Goal: Information Seeking & Learning: Find specific fact

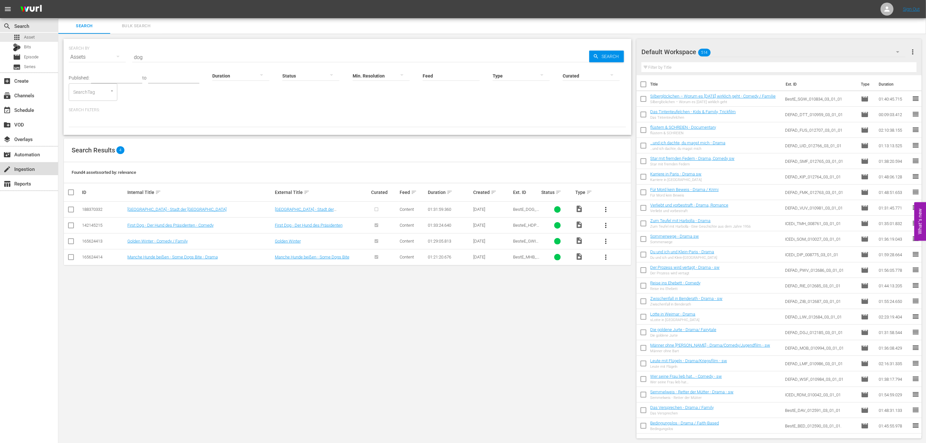
click at [25, 170] on div "create Ingestion" at bounding box center [18, 168] width 36 height 6
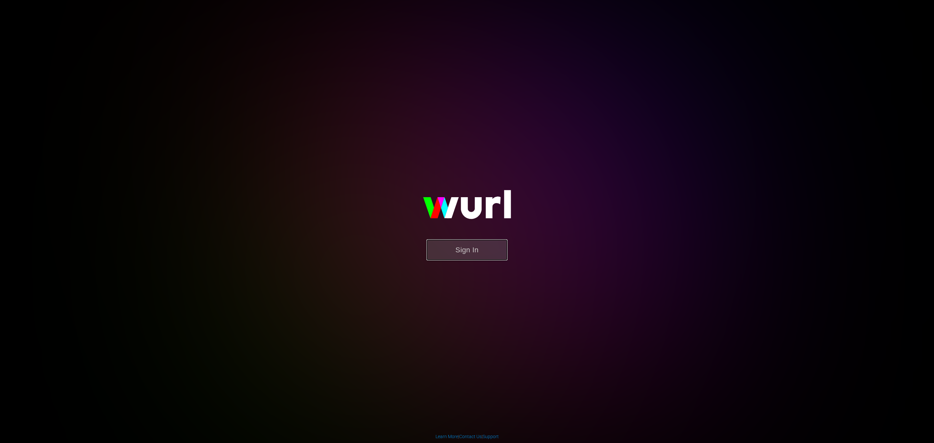
click at [430, 242] on button "Sign In" at bounding box center [466, 249] width 81 height 21
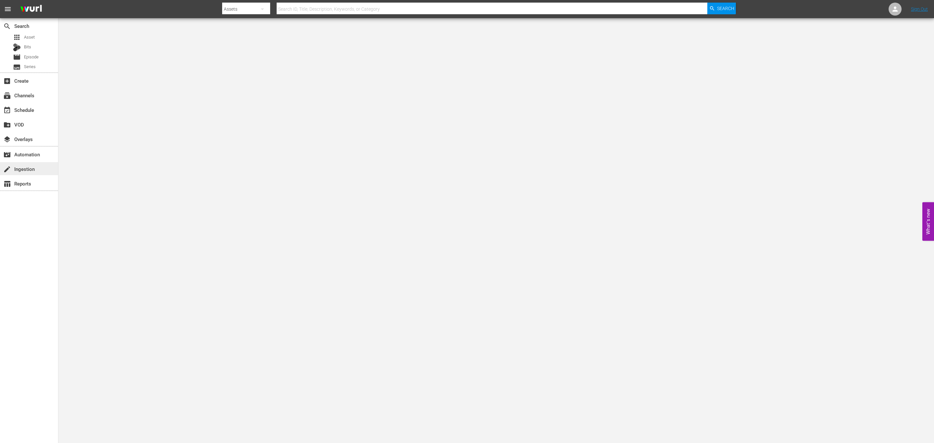
click at [34, 168] on div "create Ingestion" at bounding box center [18, 168] width 36 height 6
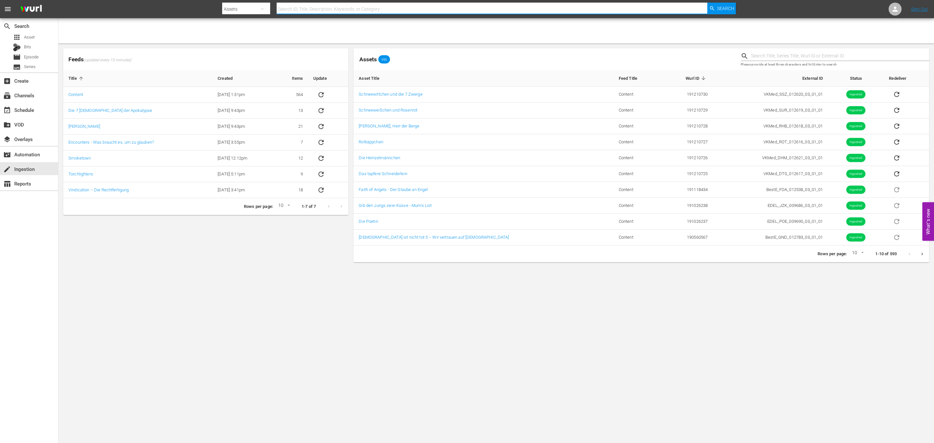
click at [341, 6] on input "text" at bounding box center [492, 9] width 431 height 16
paste input "silberg"
type input "silberg"
click at [228, 5] on div "Assets" at bounding box center [246, 9] width 48 height 18
click at [242, 51] on div "Episodes" at bounding box center [243, 48] width 26 height 10
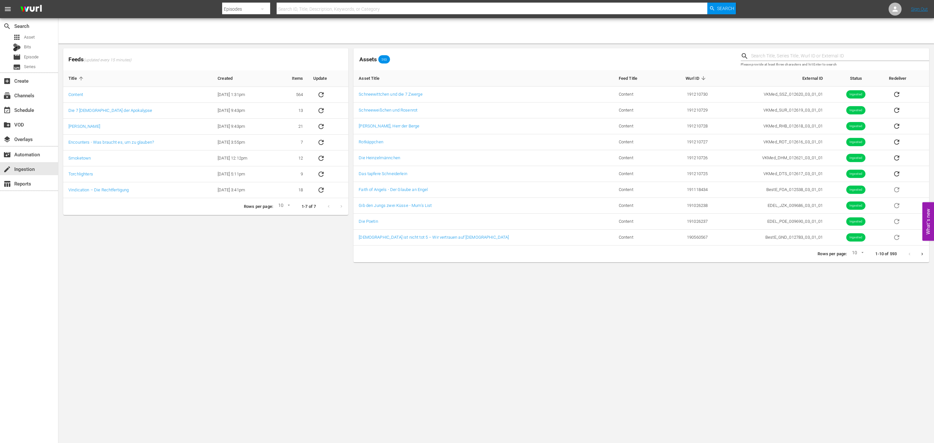
click at [299, 15] on div at bounding box center [479, 15] width 514 height 3
click at [304, 7] on input "text" at bounding box center [492, 9] width 431 height 16
paste input "silberg"
type input "silberg"
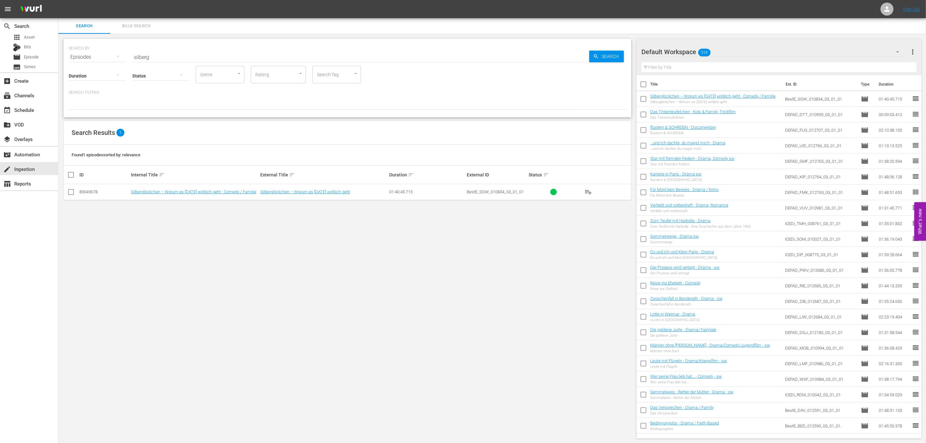
click at [63, 60] on div "SEARCH BY Search By Episodes Search ID, Title, Description, Keywords, or Catego…" at bounding box center [347, 239] width 578 height 410
click at [154, 54] on input "silberg" at bounding box center [360, 57] width 457 height 16
paste input "A Christmas Lovestory"
click at [344, 51] on input "A Christmas Lovestory" at bounding box center [360, 57] width 457 height 16
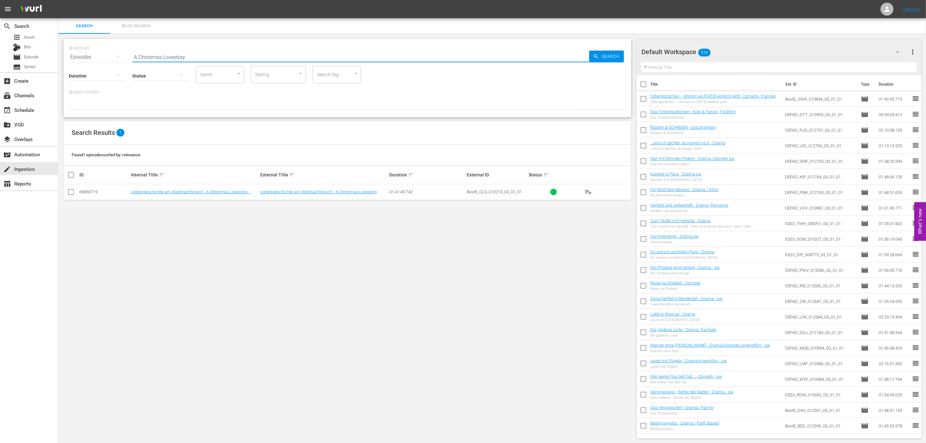
paste input "Das Wunder von San Francisco"
drag, startPoint x: 326, startPoint y: 49, endPoint x: 324, endPoint y: 52, distance: 3.3
click at [325, 49] on div "SEARCH BY Search By Episodes Search ID, Title, Description, Keywords, or Catego…" at bounding box center [348, 52] width 558 height 23
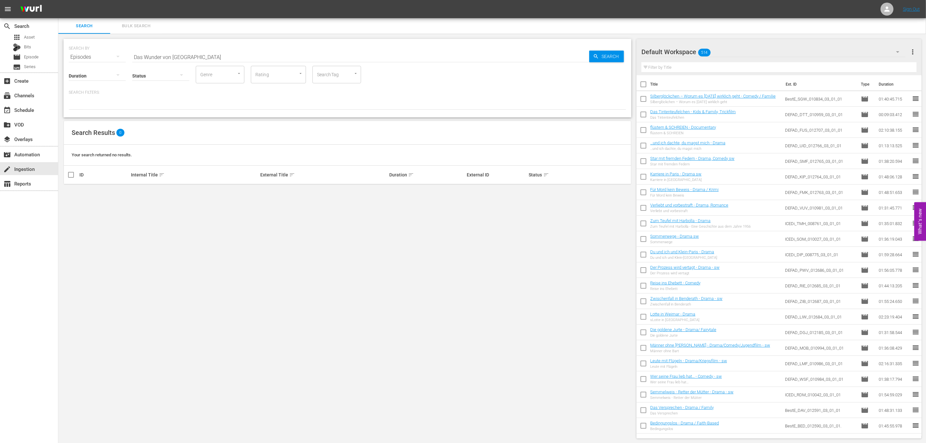
click at [323, 57] on input "Das Wunder von San Francisco" at bounding box center [360, 57] width 457 height 16
paste input "The Christmas Show"
paste input "Die verzauberte Schneekugel"
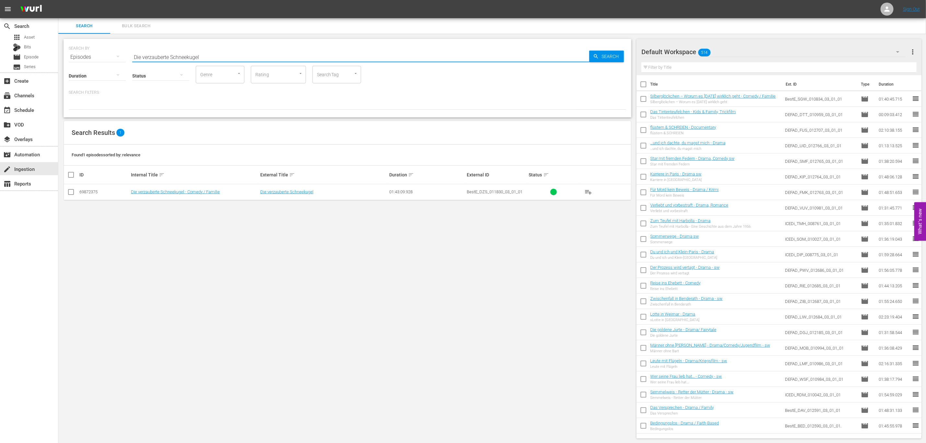
click at [348, 238] on div "SEARCH BY Search By Episodes Search ID, Title, Description, Keywords, or Catego…" at bounding box center [347, 239] width 578 height 410
click at [217, 58] on input "Die verzauberte Schneekugel" at bounding box center [360, 57] width 457 height 16
paste input "Orangen zu Weihnachten"
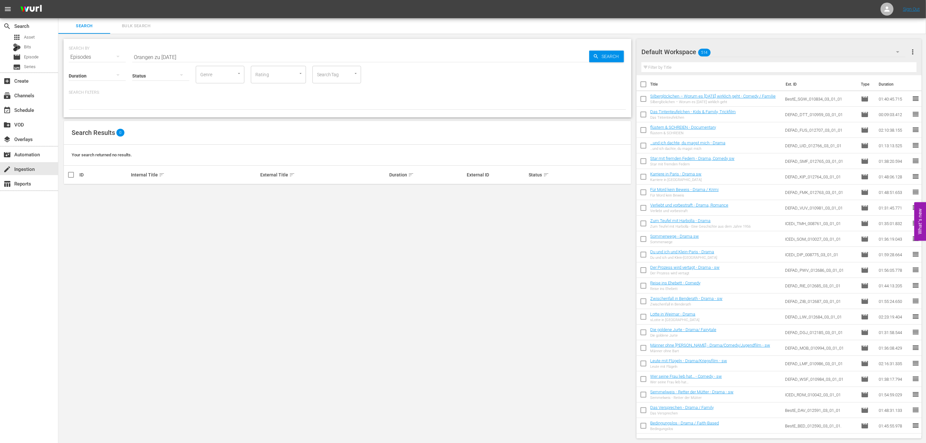
click at [306, 51] on input "Orangen zu Weihnachten" at bounding box center [360, 57] width 457 height 16
paste input "Ein Wunder am Weihnachtssee"
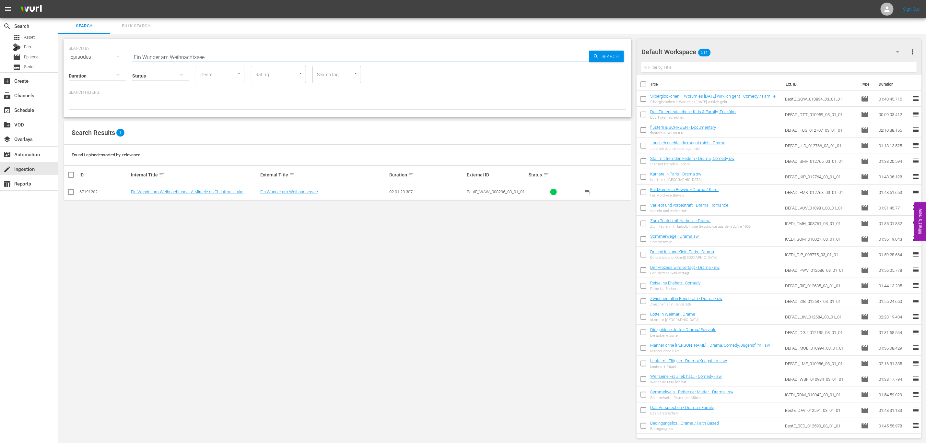
click at [312, 53] on input "Ein Wunder am Weihnachtssee" at bounding box center [360, 57] width 457 height 16
paste input "Das Königreich des Nussknackers"
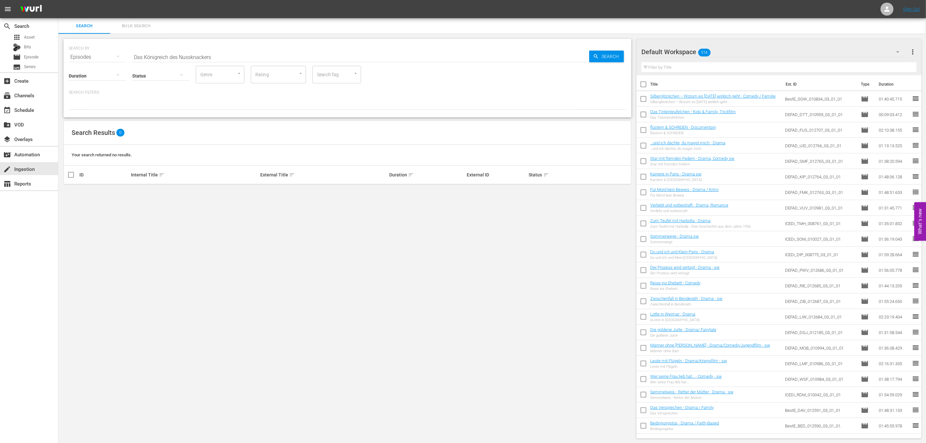
drag, startPoint x: 261, startPoint y: 44, endPoint x: 251, endPoint y: 58, distance: 17.4
click at [260, 44] on div "SEARCH BY Search By Episodes Search ID, Title, Description, Keywords, or Catego…" at bounding box center [348, 52] width 558 height 23
click at [250, 59] on input "Das Königreich des Nussknackers" at bounding box center [360, 57] width 457 height 16
paste input "er Weihnachtsstall"
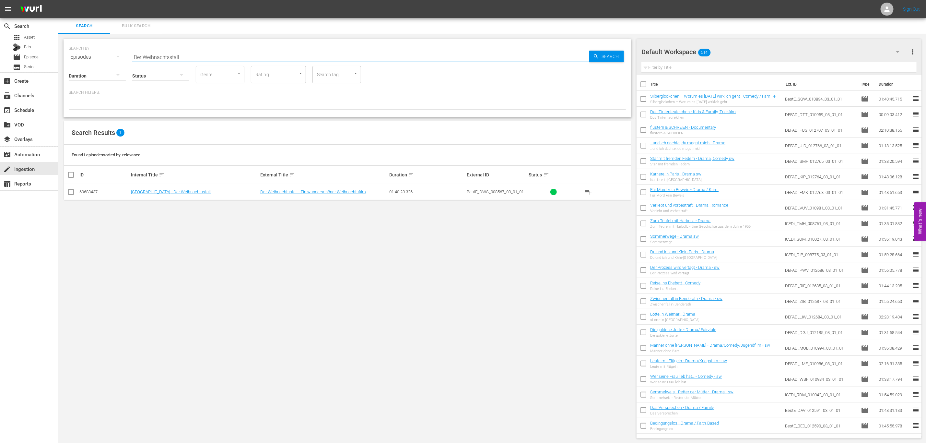
paste input "Sweet Inspirations – Kaufe Süßes - tue Gutes"
click at [247, 58] on input "Sweet Inspirations – Kaufe Süßes - tue Gutes" at bounding box center [360, 57] width 457 height 16
paste input "Die Weihnachtskönigin – (K)ein Like zum Fest"
drag, startPoint x: 247, startPoint y: 58, endPoint x: 183, endPoint y: 61, distance: 63.9
click at [183, 61] on div "SEARCH BY Search By Episodes Search ID, Title, Description, Keywords, or Catego…" at bounding box center [348, 78] width 568 height 78
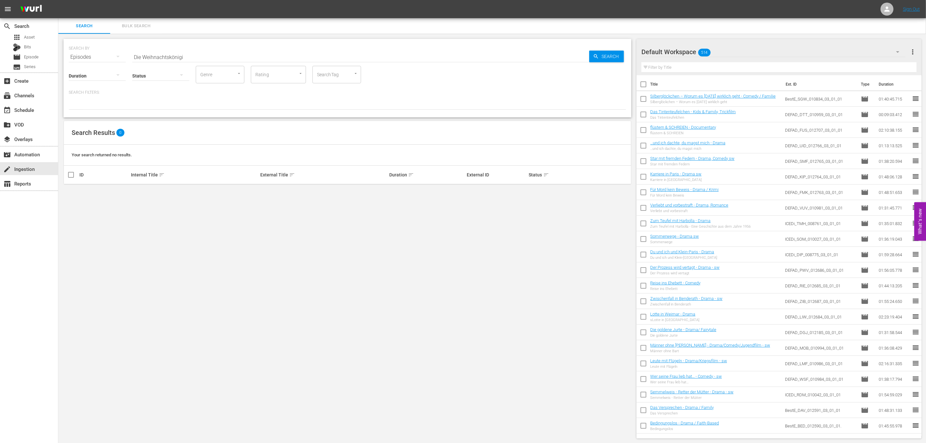
drag, startPoint x: 295, startPoint y: 256, endPoint x: 278, endPoint y: 257, distance: 16.9
click at [295, 256] on div "SEARCH BY Search By Episodes Search ID, Title, Description, Keywords, or Catego…" at bounding box center [347, 239] width 578 height 410
click at [207, 53] on input "Die Weihnachtskönigi" at bounding box center [360, 57] width 457 height 16
click at [362, 48] on div "SEARCH BY Search By Episodes Search ID, Title, Description, Keywords, or Catego…" at bounding box center [348, 52] width 558 height 23
click at [362, 60] on input "weihnachtskönigi" at bounding box center [360, 57] width 457 height 16
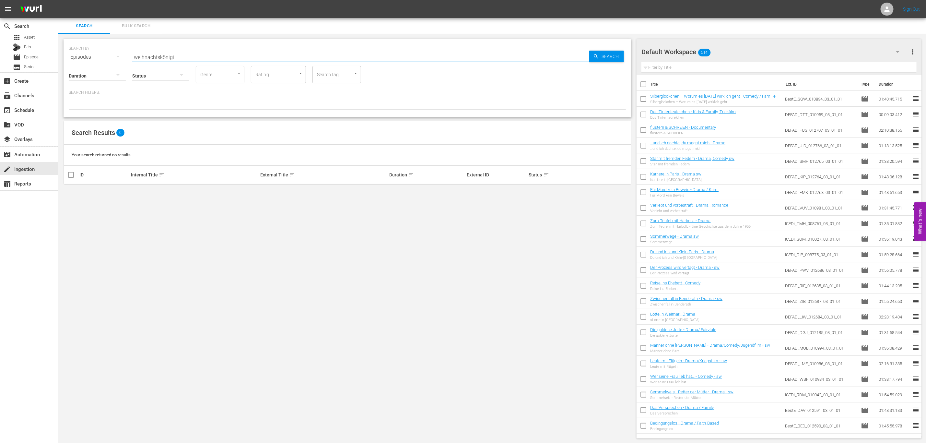
paste input "Weihnachtsglocken"
click at [322, 261] on div "SEARCH BY Search By Episodes Search ID, Title, Description, Keywords, or Catego…" at bounding box center [347, 239] width 578 height 410
click at [247, 57] on input "Weihnachtsglocken" at bounding box center [360, 57] width 457 height 16
click at [265, 55] on input "v" at bounding box center [360, 57] width 457 height 16
paste input "Verliebt im Schnee – Ein Winter in Colorado"
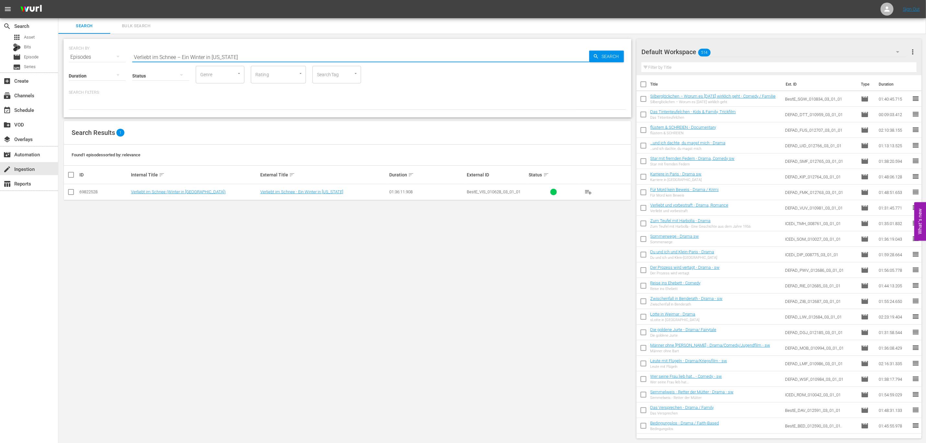
click at [294, 57] on input "Verliebt im Schnee – Ein Winter in Colorado" at bounding box center [360, 57] width 457 height 16
paste input "Weihnachten in Wien"
click at [269, 62] on hr at bounding box center [360, 62] width 457 height 0
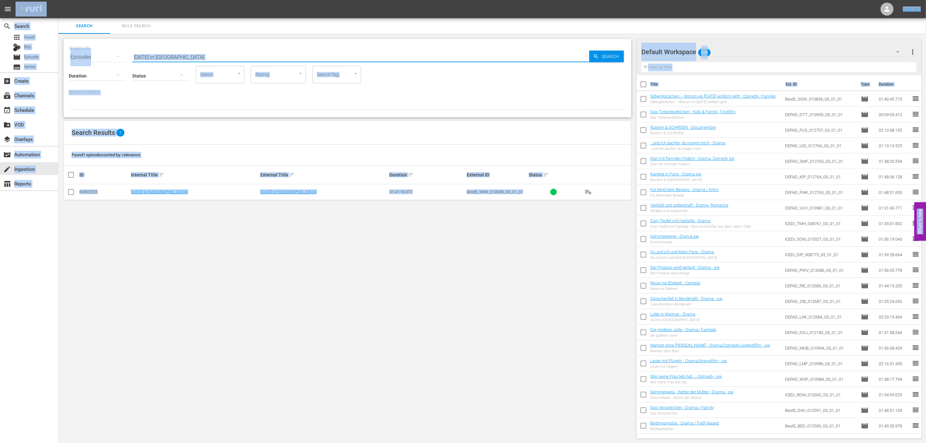
click at [249, 51] on input "Weihnachten in Wien" at bounding box center [360, 57] width 457 height 16
click at [248, 56] on input "Weihnachten in Wien" at bounding box center [360, 57] width 457 height 16
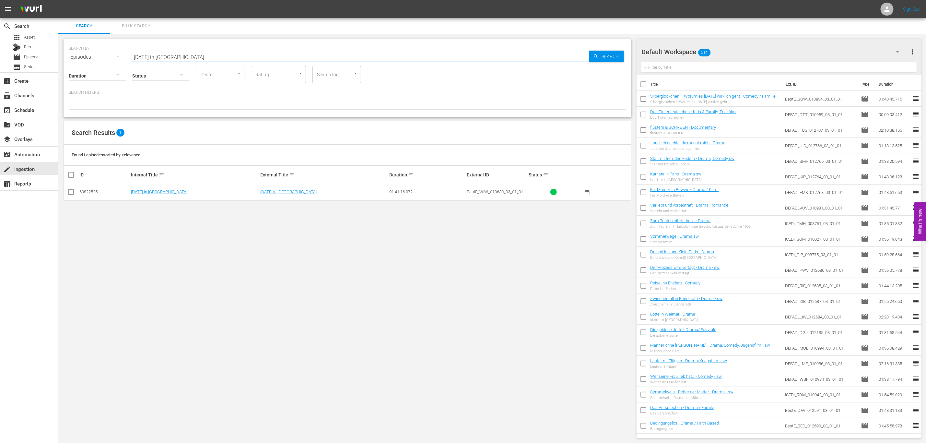
paste input "sangebot: Liebe"
drag, startPoint x: 249, startPoint y: 54, endPoint x: 179, endPoint y: 53, distance: 69.7
click at [179, 53] on input "Weihnachtsangebot: Liebe" at bounding box center [360, 57] width 457 height 16
type input "Weihnachtsangebot"
